Goal: Task Accomplishment & Management: Manage account settings

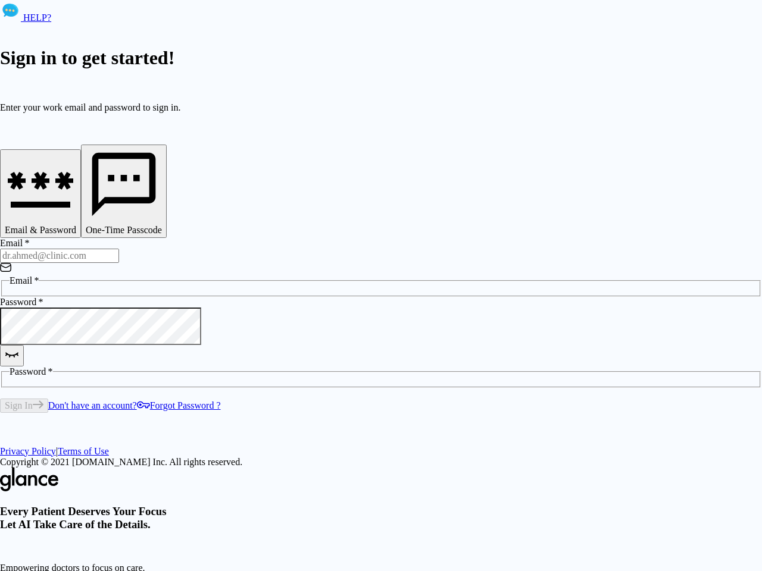
click at [553, 529] on div "HELP? Sign in to get started! Enter your work email and password to sign in. Em…" at bounding box center [381, 337] width 762 height 674
click at [76, 196] on icon "button" at bounding box center [40, 186] width 71 height 71
click at [162, 196] on icon "button" at bounding box center [124, 184] width 76 height 76
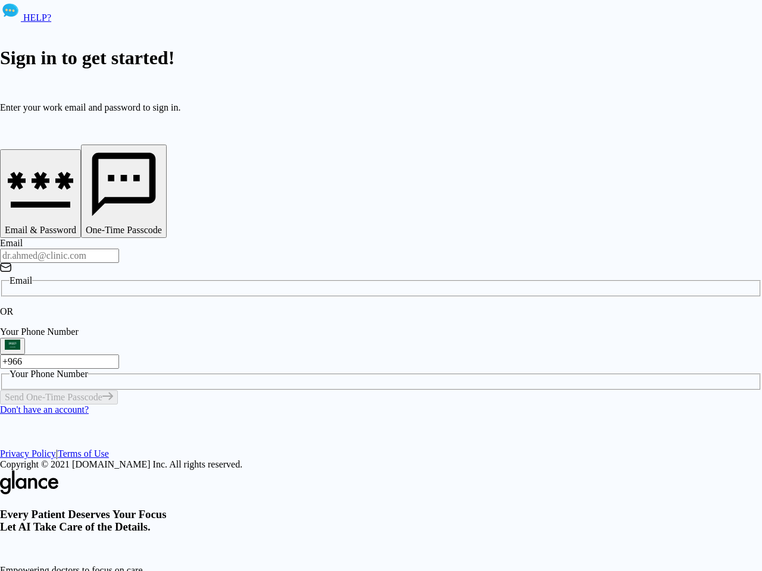
click at [119, 249] on input "Email" at bounding box center [59, 256] width 119 height 14
click at [196, 307] on p "OR" at bounding box center [381, 312] width 762 height 11
click at [295, 307] on div "OR" at bounding box center [381, 312] width 762 height 11
click at [536, 471] on div "Every Patient Deserves Your Focus Let AI Take Care of the Details. Empowering d…" at bounding box center [381, 573] width 762 height 205
